Goal: Find specific page/section: Find specific page/section

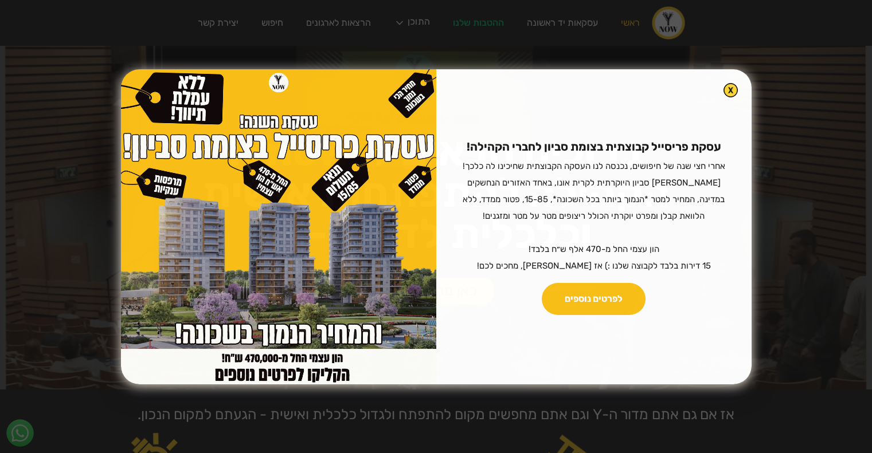
scroll to position [516, 0]
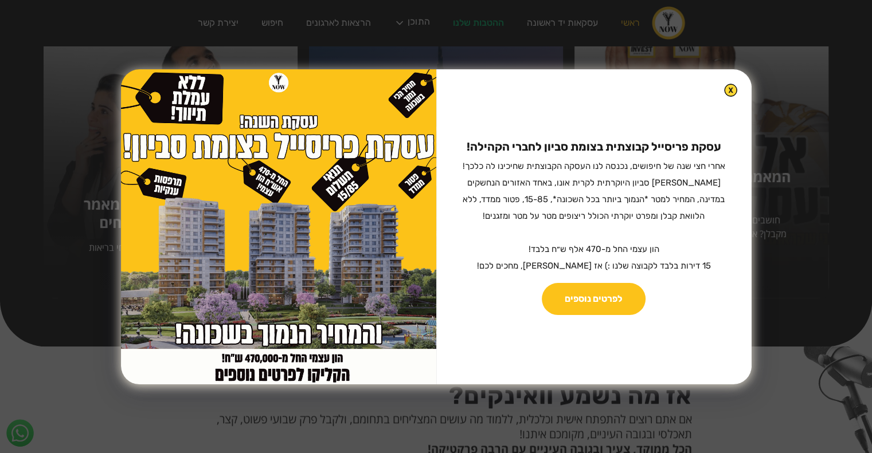
click at [724, 84] on img at bounding box center [730, 90] width 13 height 13
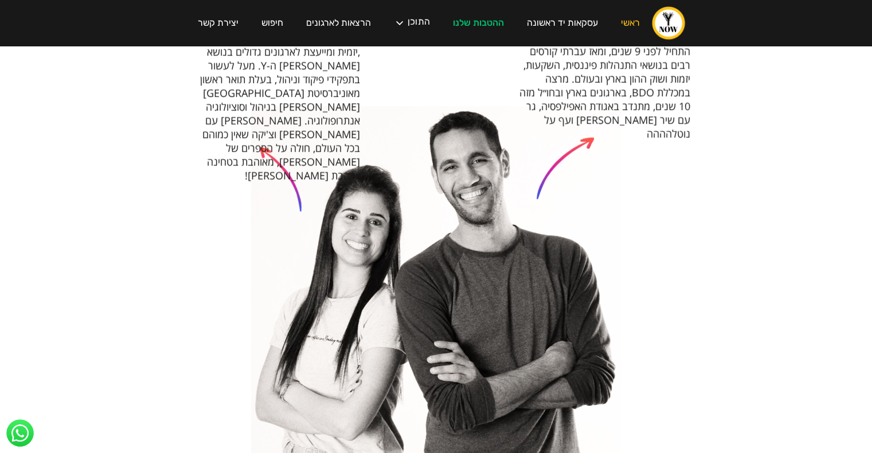
scroll to position [0, 0]
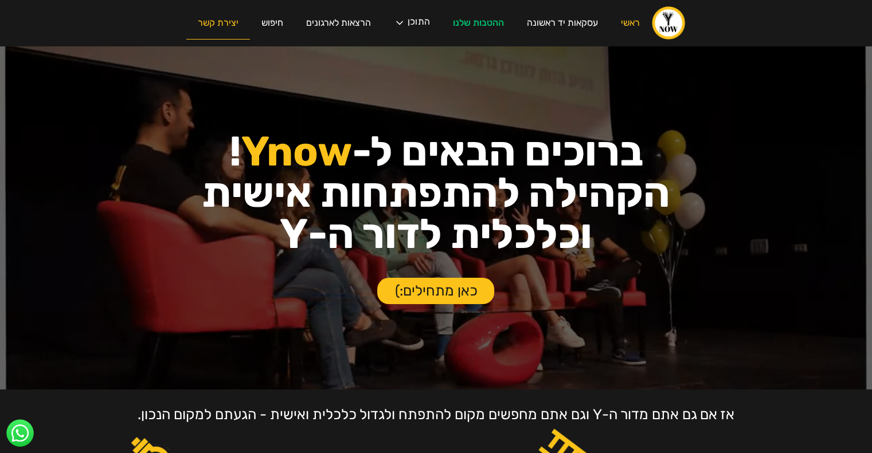
click at [209, 19] on link "יצירת קשר" at bounding box center [218, 23] width 64 height 33
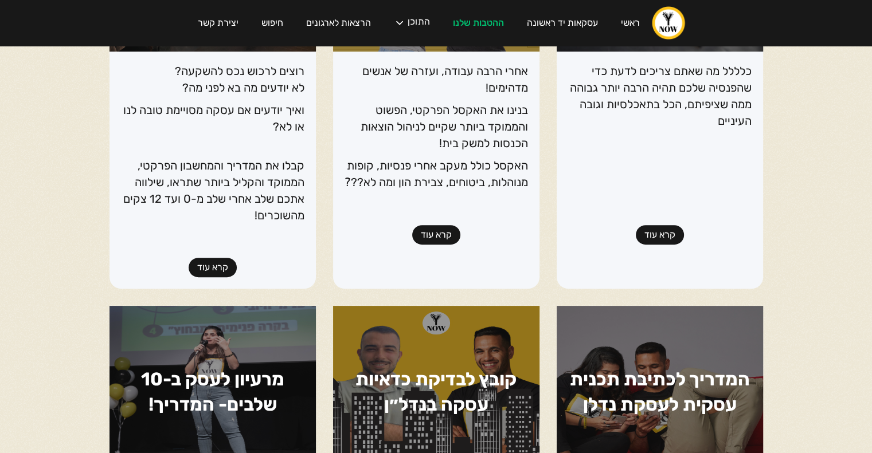
scroll to position [573, 0]
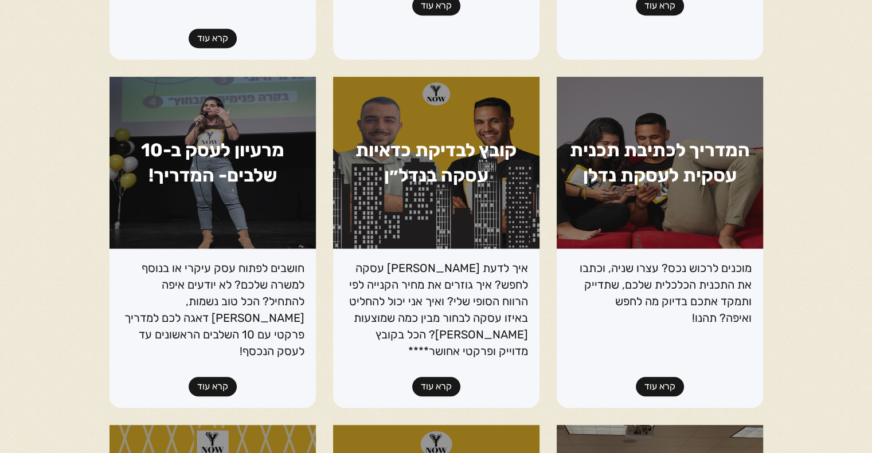
click at [664, 377] on link "קרא עוד" at bounding box center [660, 386] width 48 height 19
